Goal: Communication & Community: Answer question/provide support

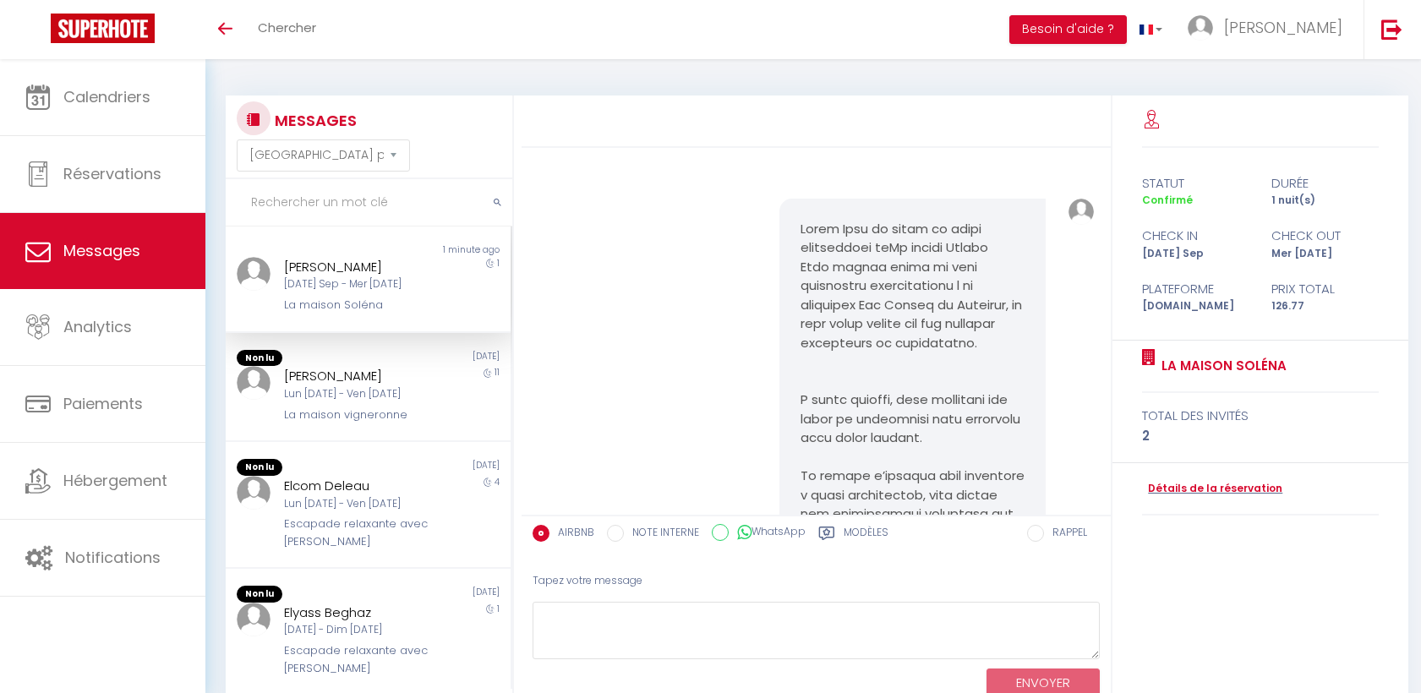
select select "message"
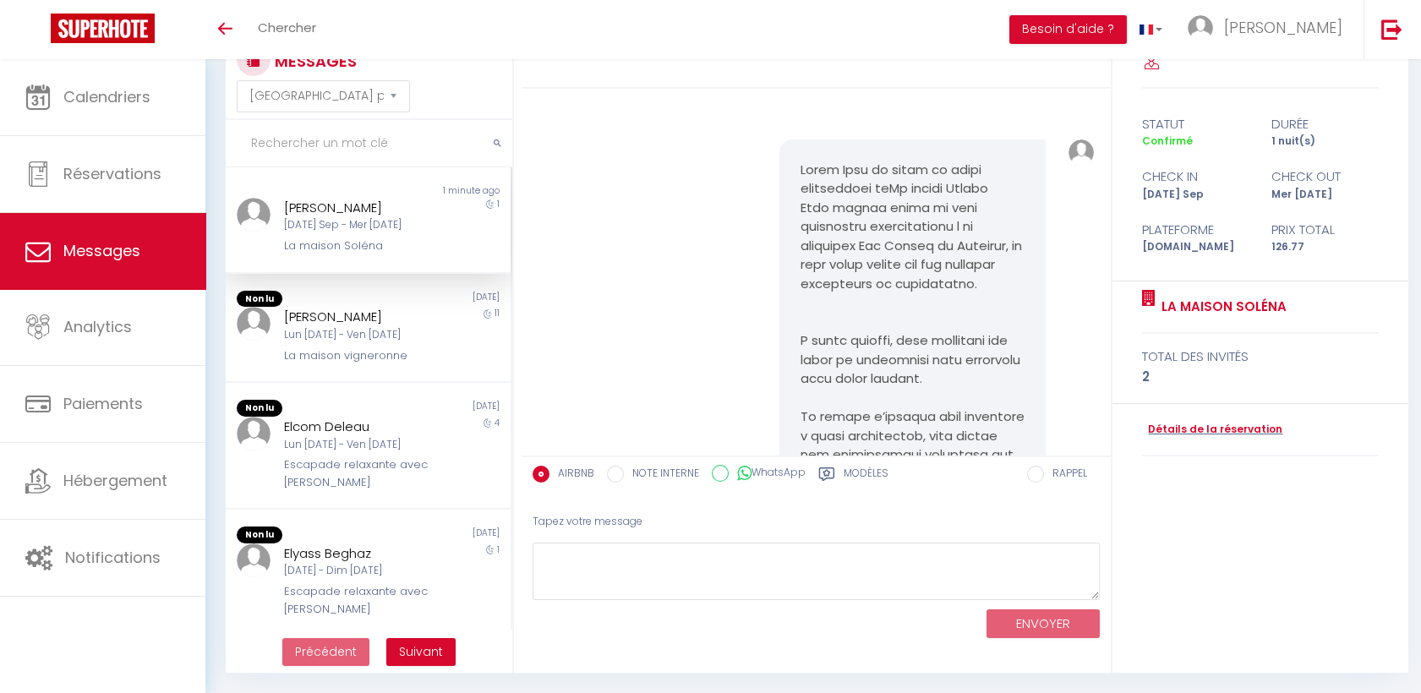
scroll to position [4327, 0]
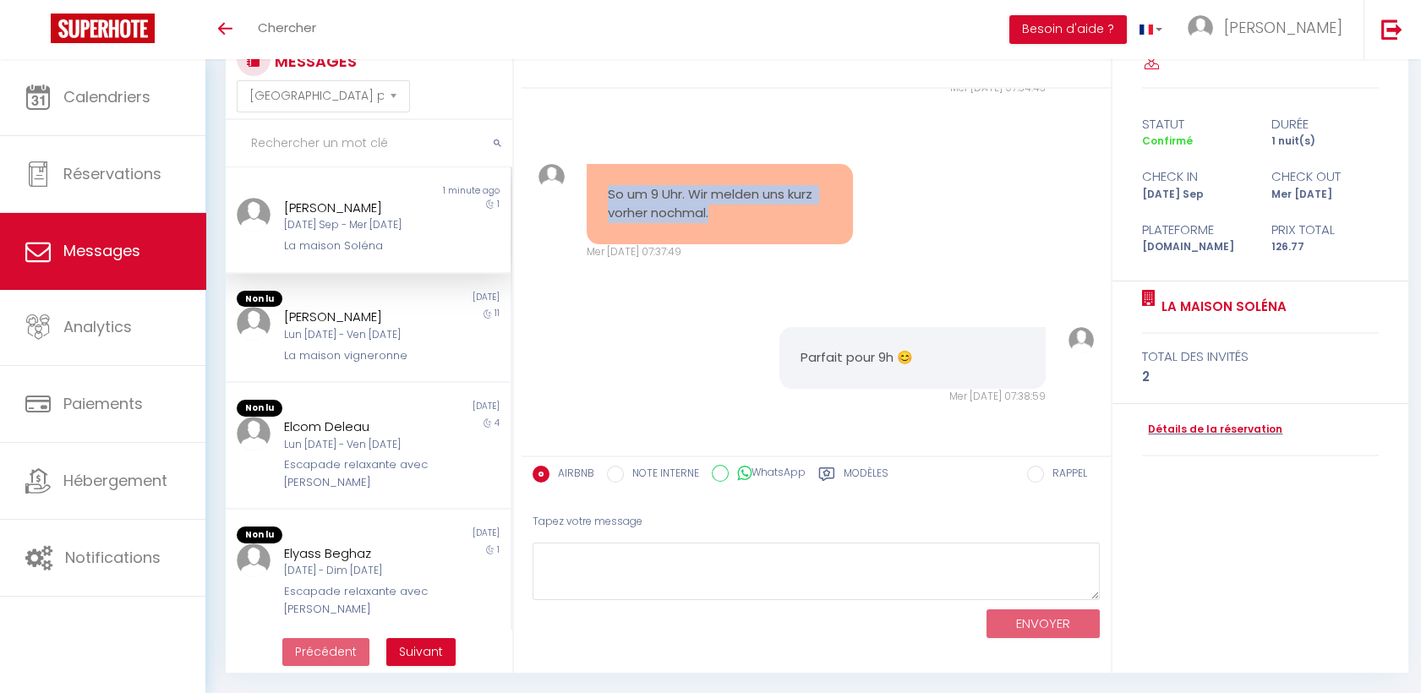
drag, startPoint x: 735, startPoint y: 213, endPoint x: 592, endPoint y: 194, distance: 144.9
click at [592, 194] on div "So um 9 Uhr. Wir melden uns kurz vorher nochmal." at bounding box center [720, 204] width 267 height 80
drag, startPoint x: 592, startPoint y: 194, endPoint x: 619, endPoint y: 199, distance: 27.4
copy pre "So um 9 Uhr. Wir melden uns kurz vorher nochmal."
click at [867, 518] on div "Tapez votre message" at bounding box center [816, 521] width 567 height 41
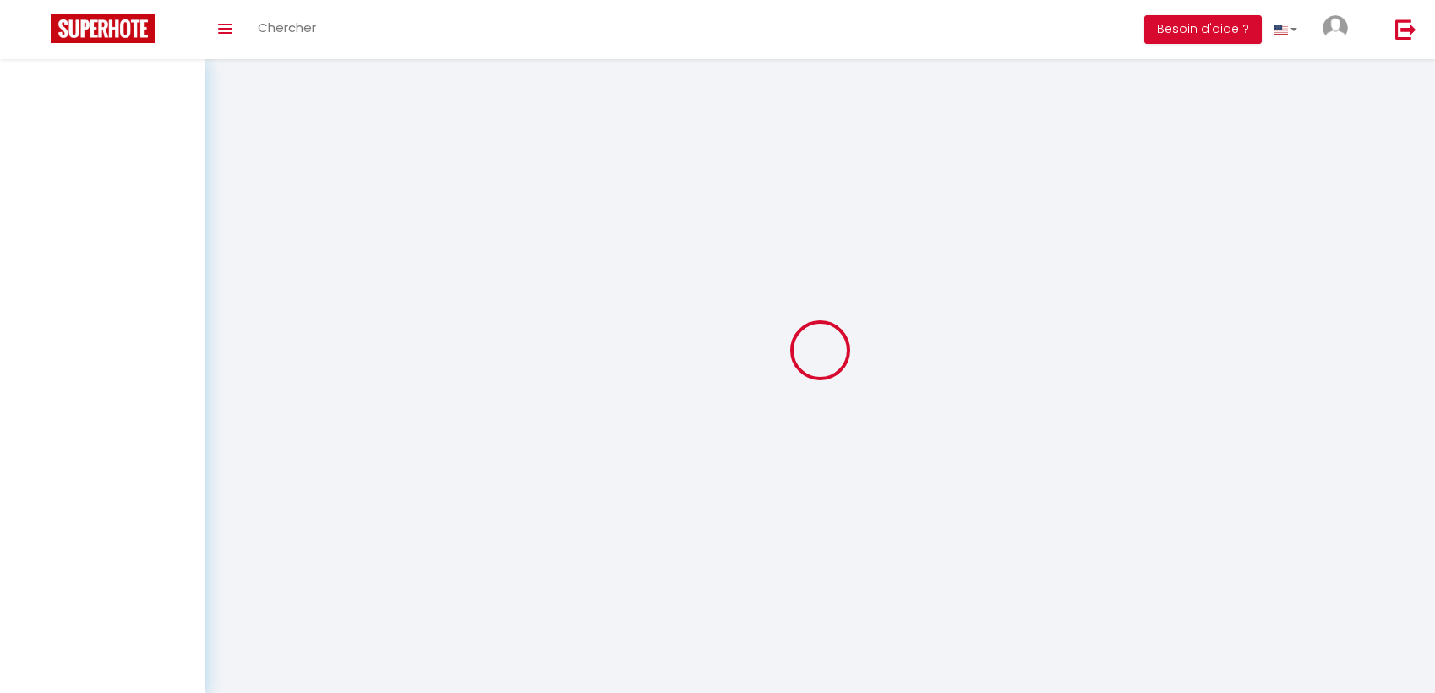
select select "message"
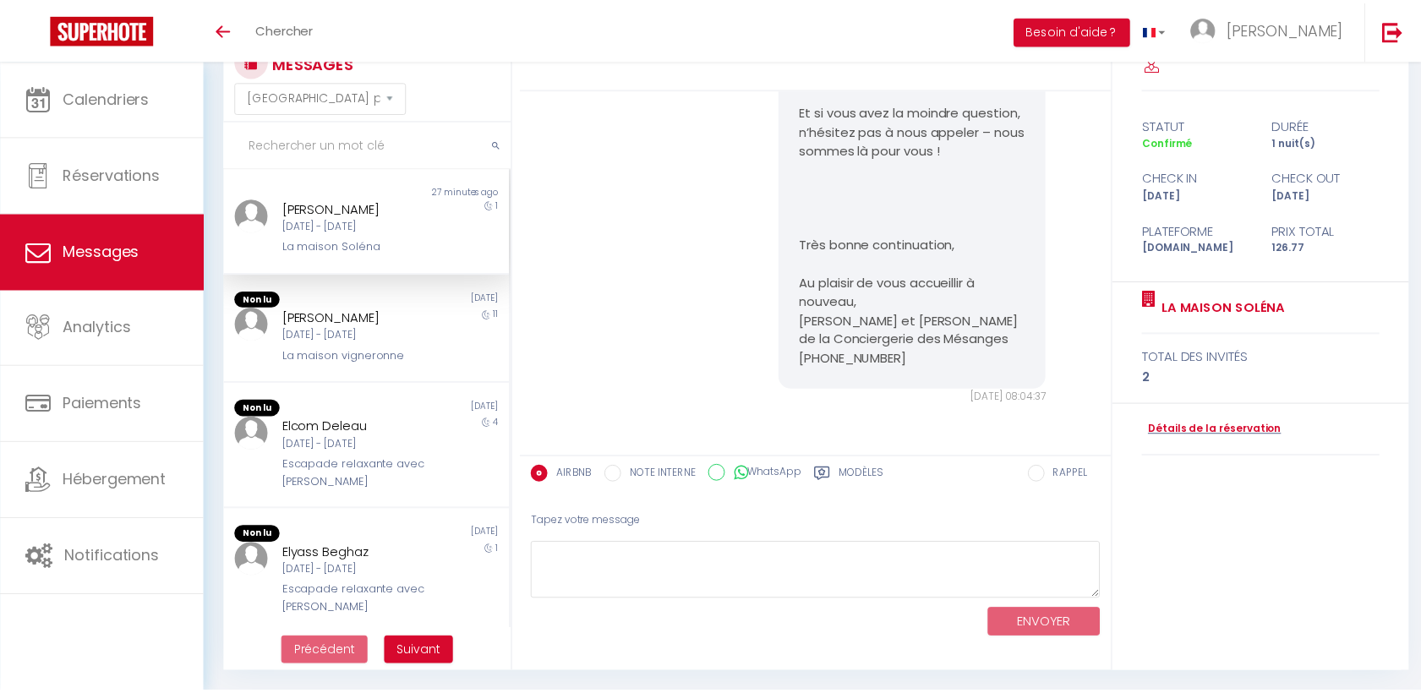
scroll to position [5605, 0]
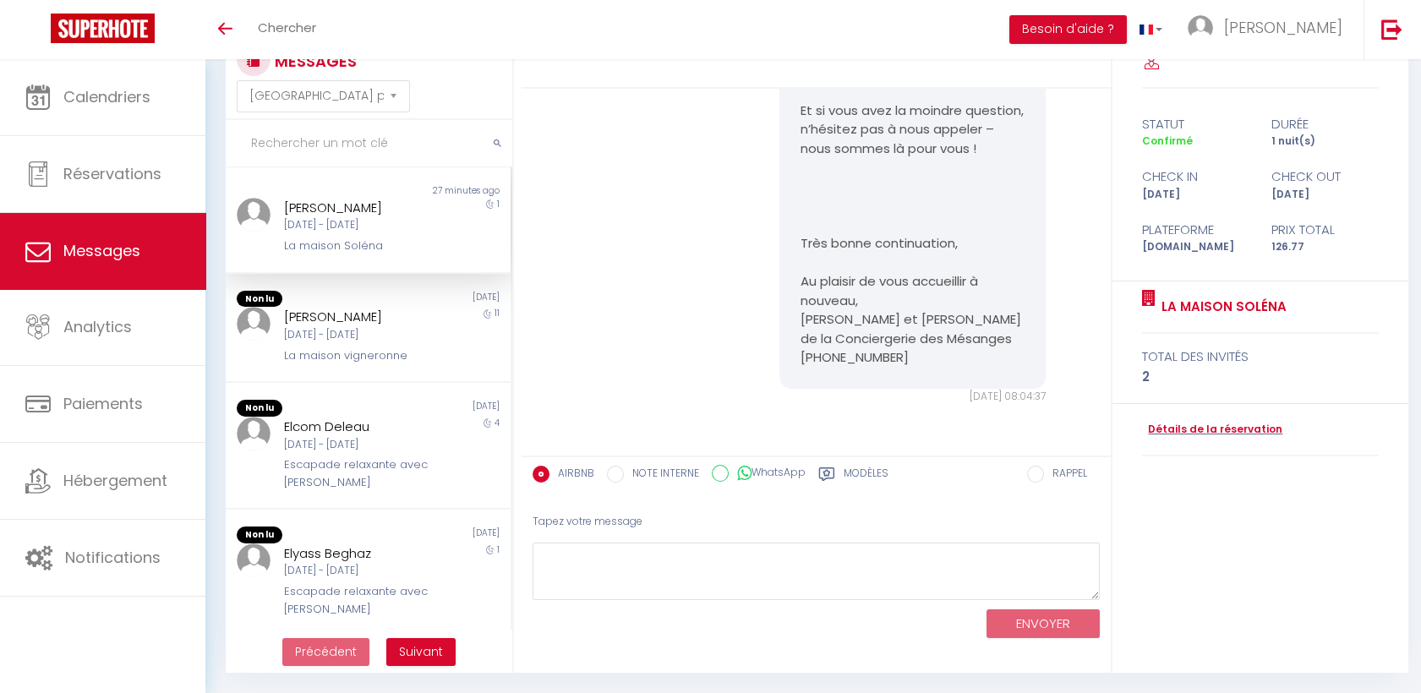
click at [406, 223] on div "[DATE] Sep - Mer [DATE]" at bounding box center [356, 225] width 144 height 16
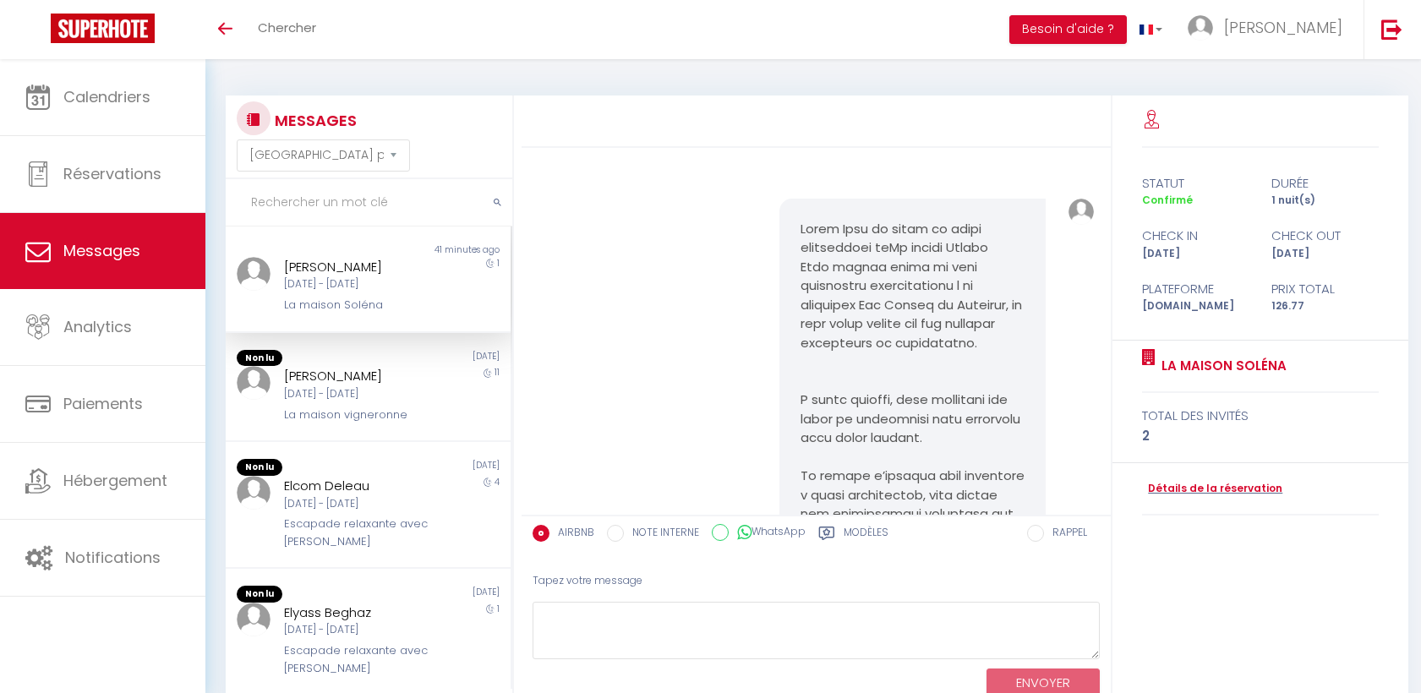
select select "message"
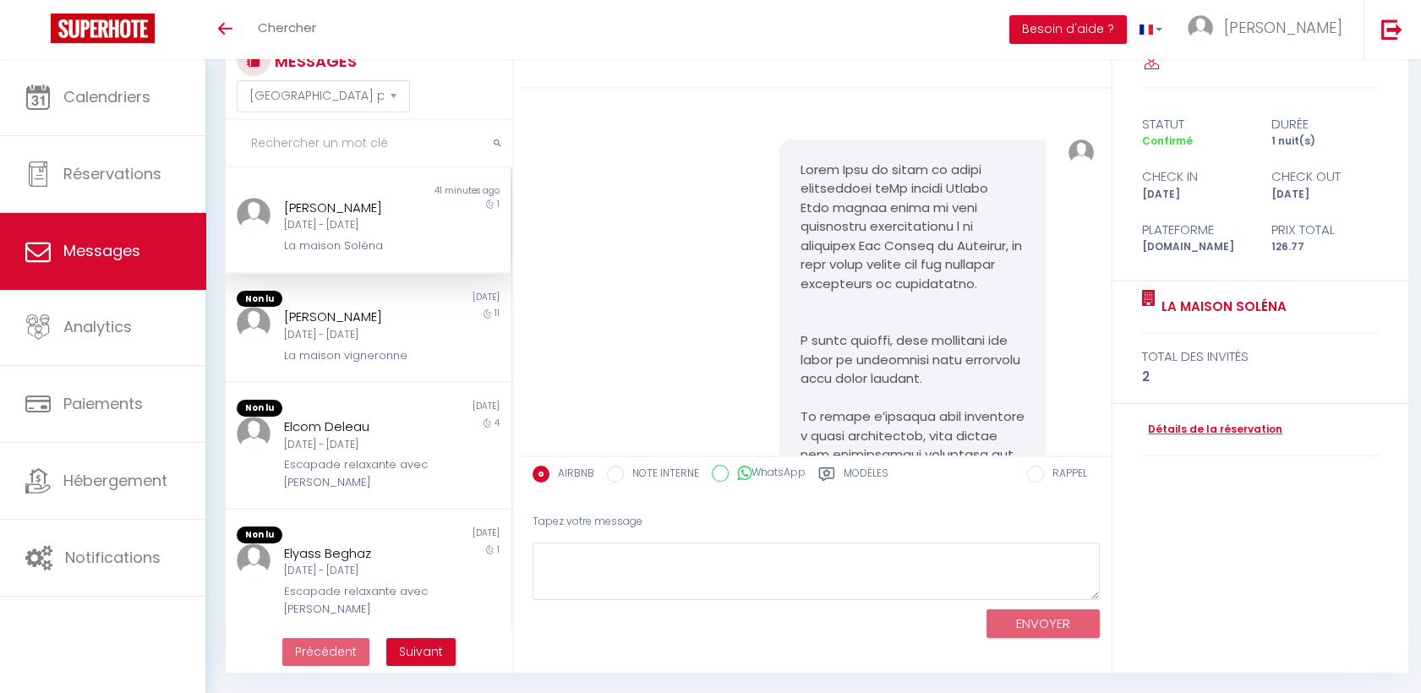
scroll to position [5605, 0]
